Goal: Download file/media

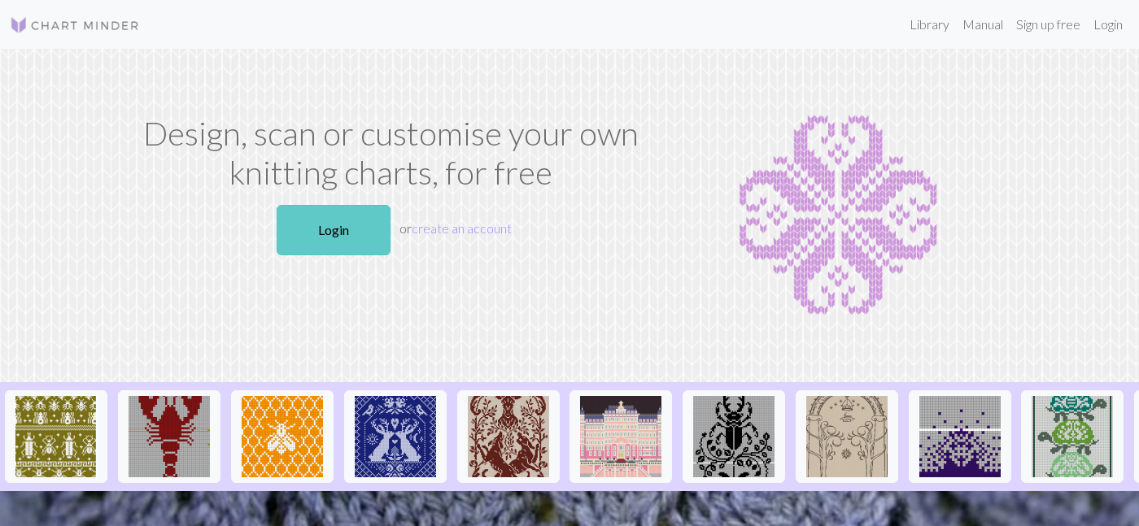
click at [351, 228] on link "Login" at bounding box center [334, 230] width 114 height 50
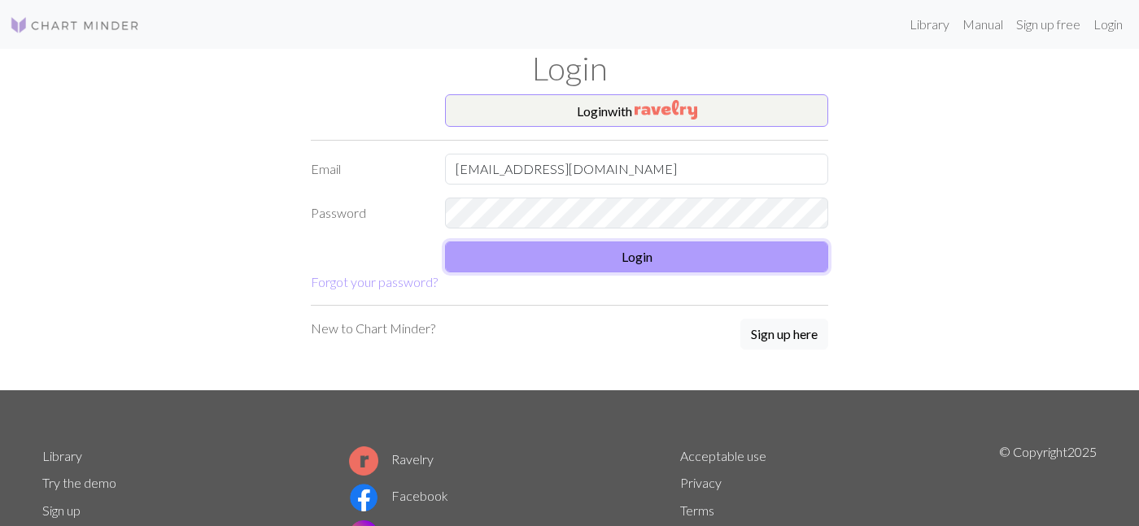
click at [683, 259] on button "Login" at bounding box center [636, 257] width 383 height 31
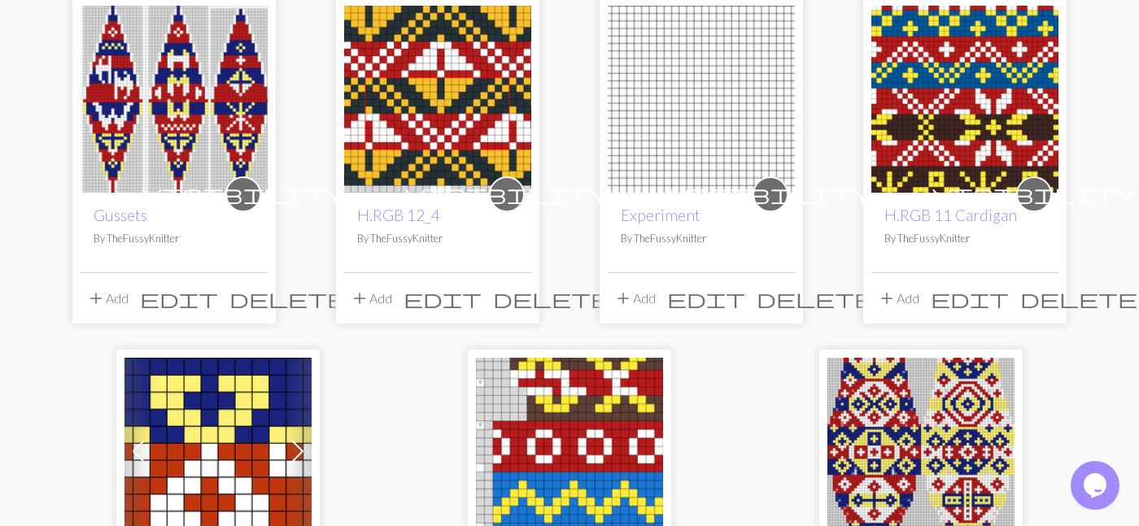
scroll to position [172, 0]
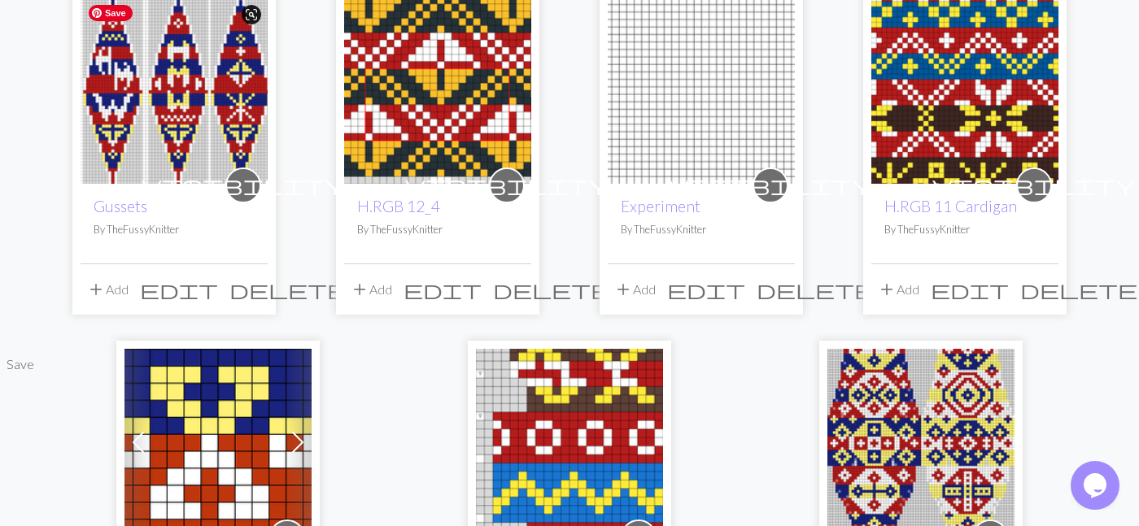
click at [220, 109] on img at bounding box center [174, 90] width 187 height 187
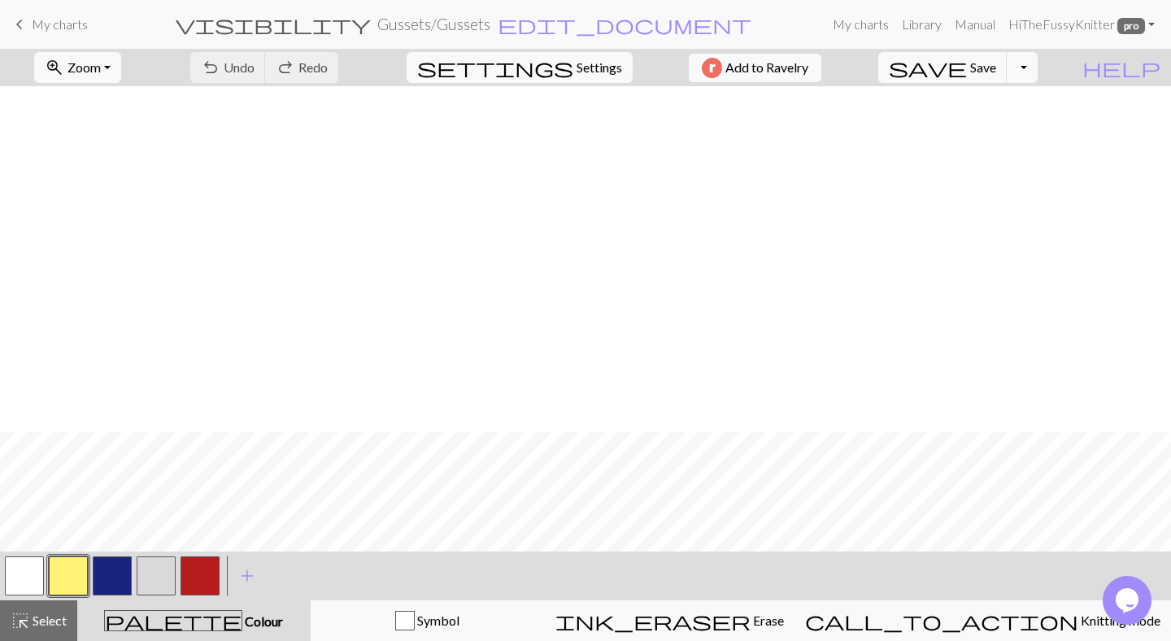
scroll to position [381, 2]
click at [23, 525] on button "button" at bounding box center [24, 575] width 39 height 39
click at [198, 525] on button "button" at bounding box center [200, 575] width 39 height 39
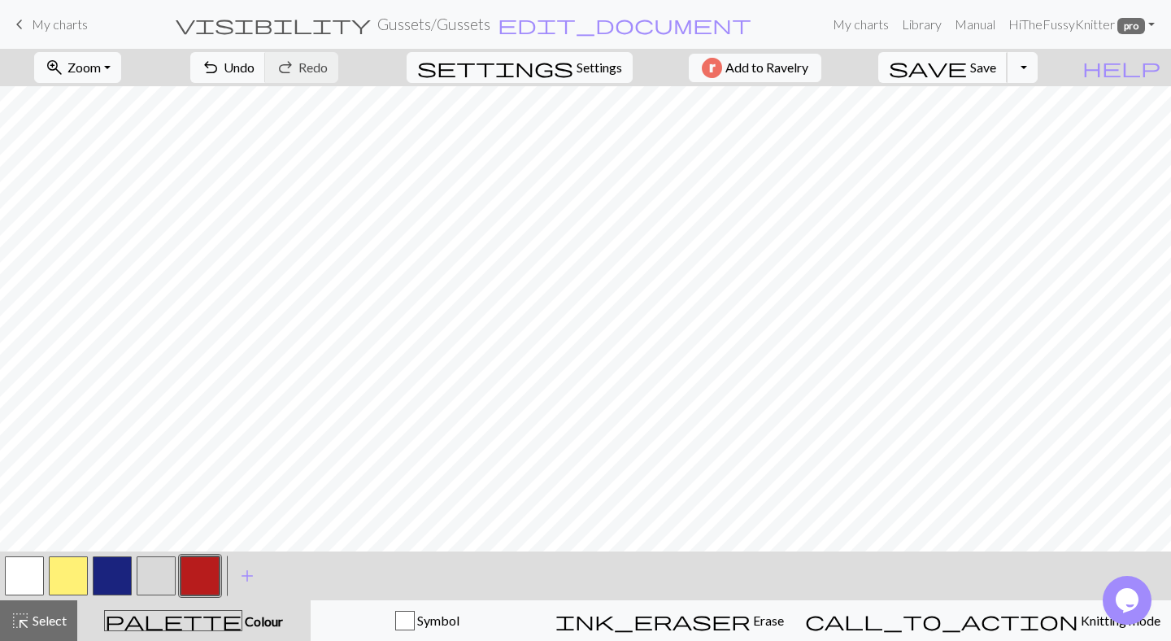
click at [967, 69] on span "save" at bounding box center [928, 67] width 78 height 23
click at [1038, 68] on button "Toggle Dropdown" at bounding box center [1022, 67] width 31 height 31
click at [1013, 132] on button "save_alt Download" at bounding box center [903, 129] width 268 height 26
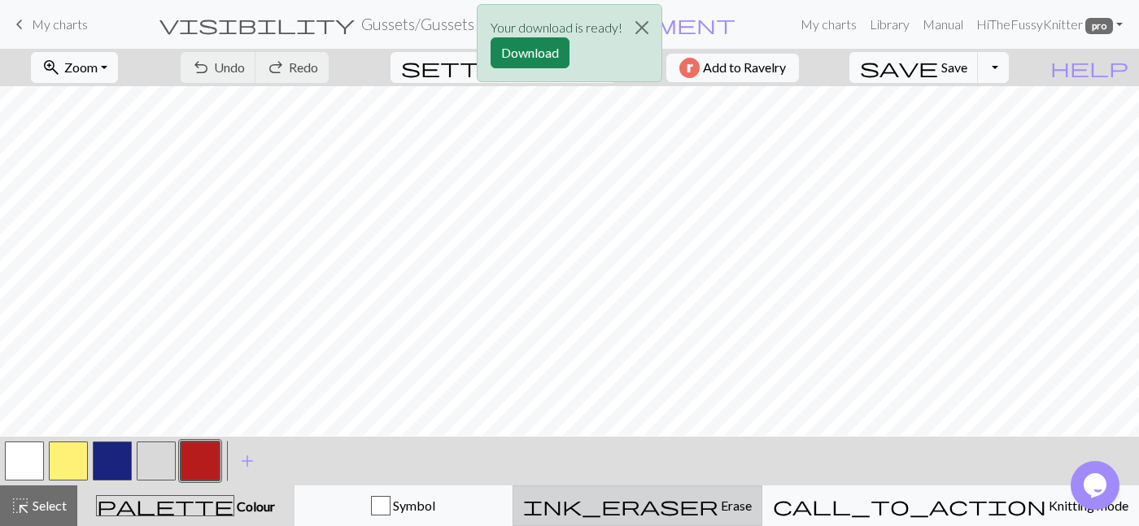
scroll to position [65, 864]
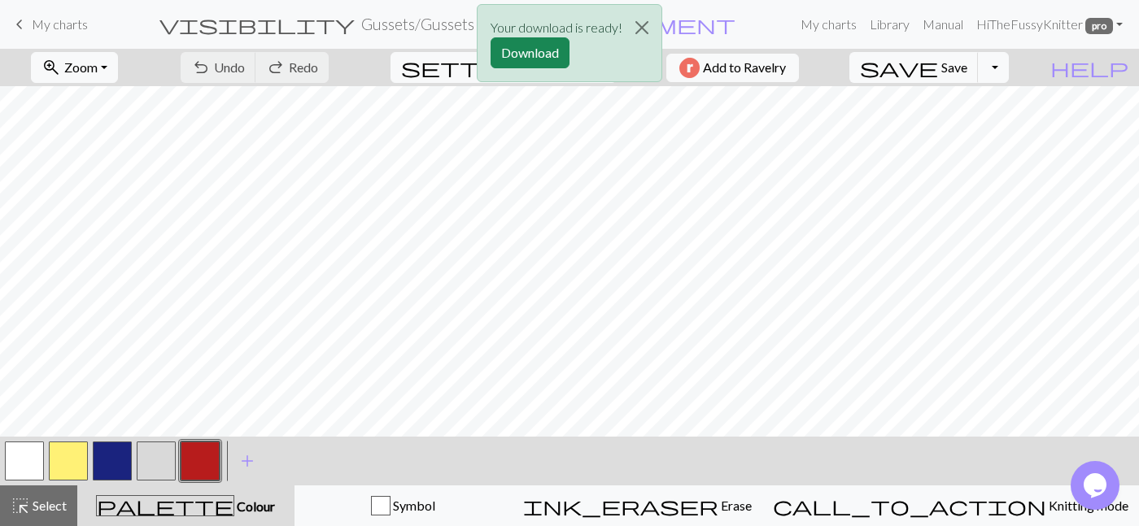
click at [119, 462] on button "button" at bounding box center [112, 461] width 39 height 39
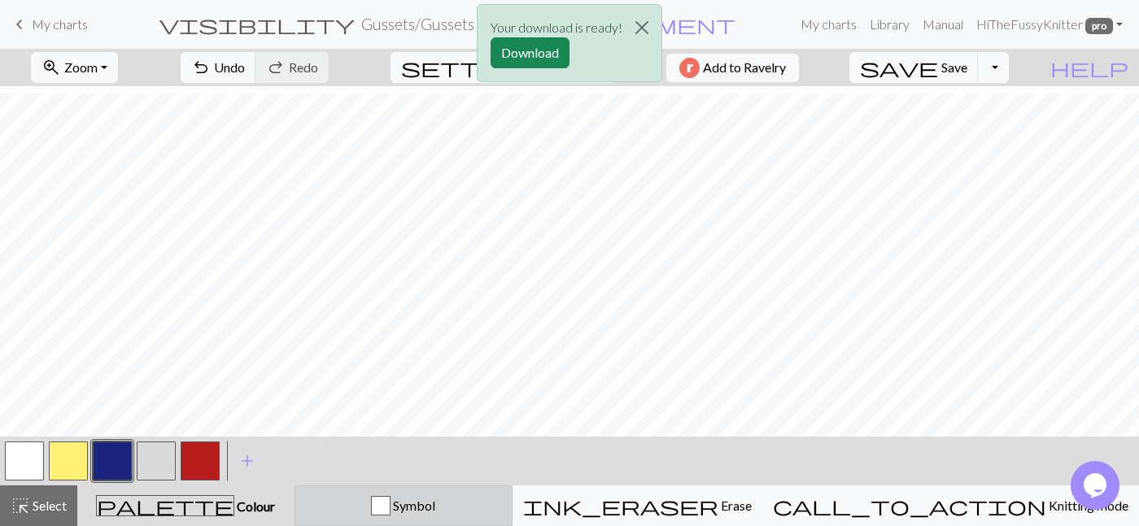
scroll to position [299, 0]
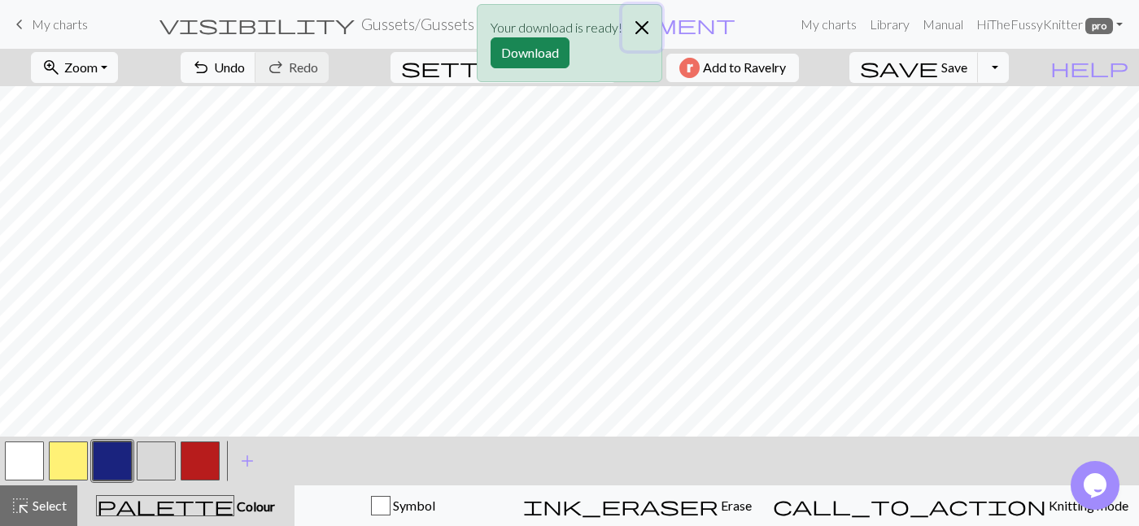
click at [644, 22] on button "Close" at bounding box center [641, 28] width 39 height 46
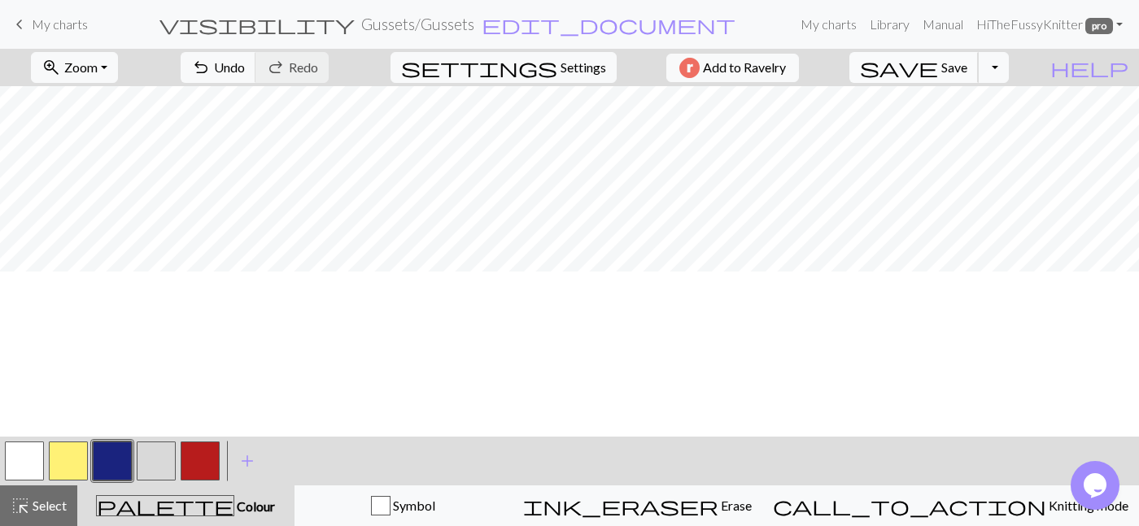
scroll to position [0, 0]
click at [1008, 64] on button "Toggle Dropdown" at bounding box center [993, 67] width 31 height 31
click at [979, 127] on button "save_alt Download" at bounding box center [873, 129] width 268 height 26
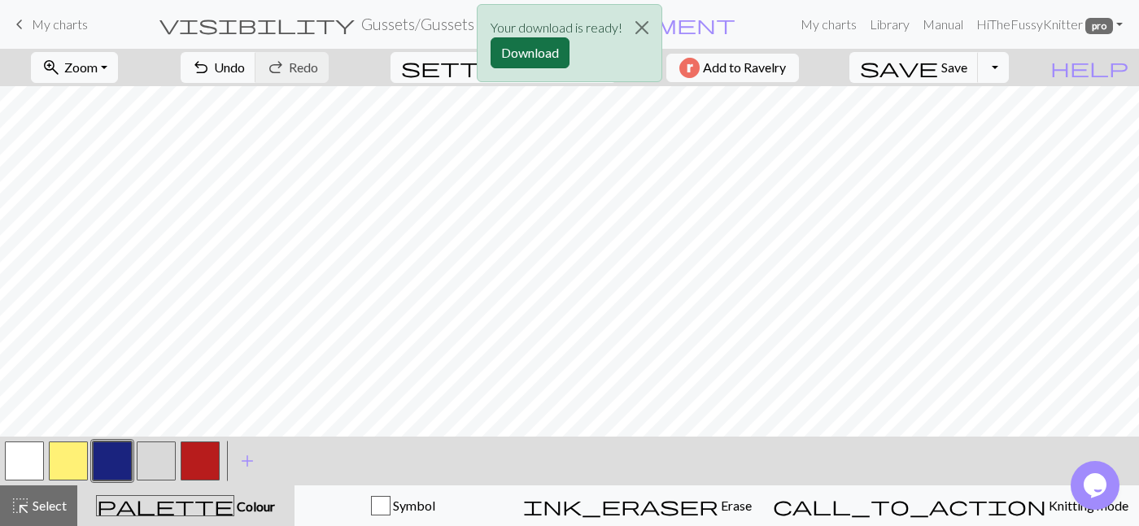
click at [532, 59] on button "Download" at bounding box center [529, 52] width 79 height 31
